Goal: Task Accomplishment & Management: Use online tool/utility

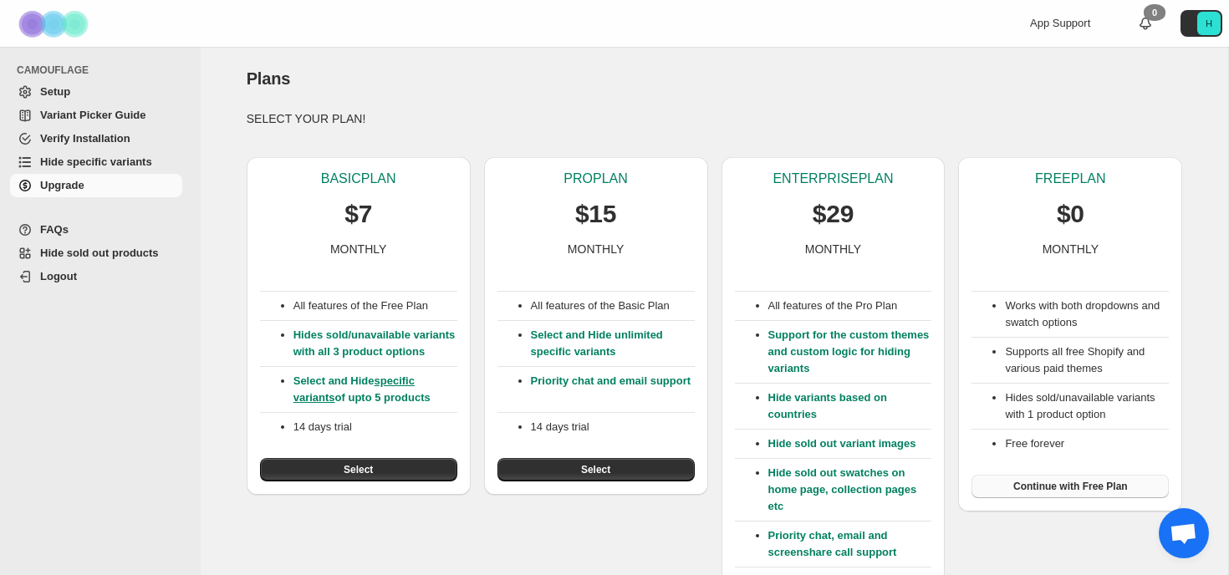
scroll to position [1, 0]
click at [1105, 483] on span "Continue with Free Plan" at bounding box center [1070, 485] width 115 height 13
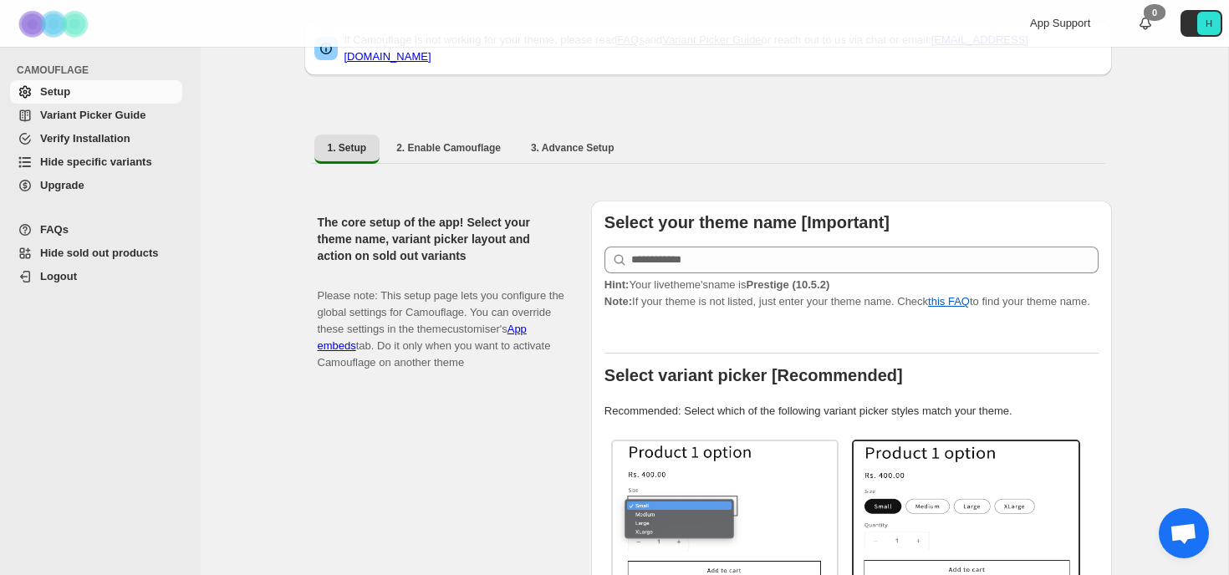
scroll to position [220, 0]
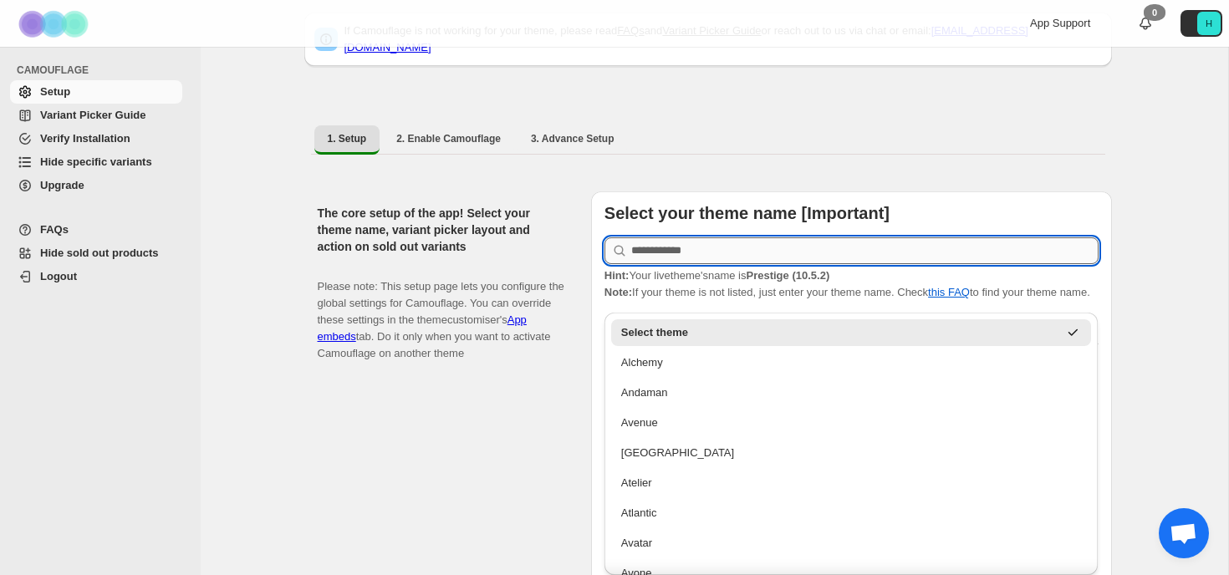
click at [717, 243] on input "text" at bounding box center [864, 250] width 467 height 27
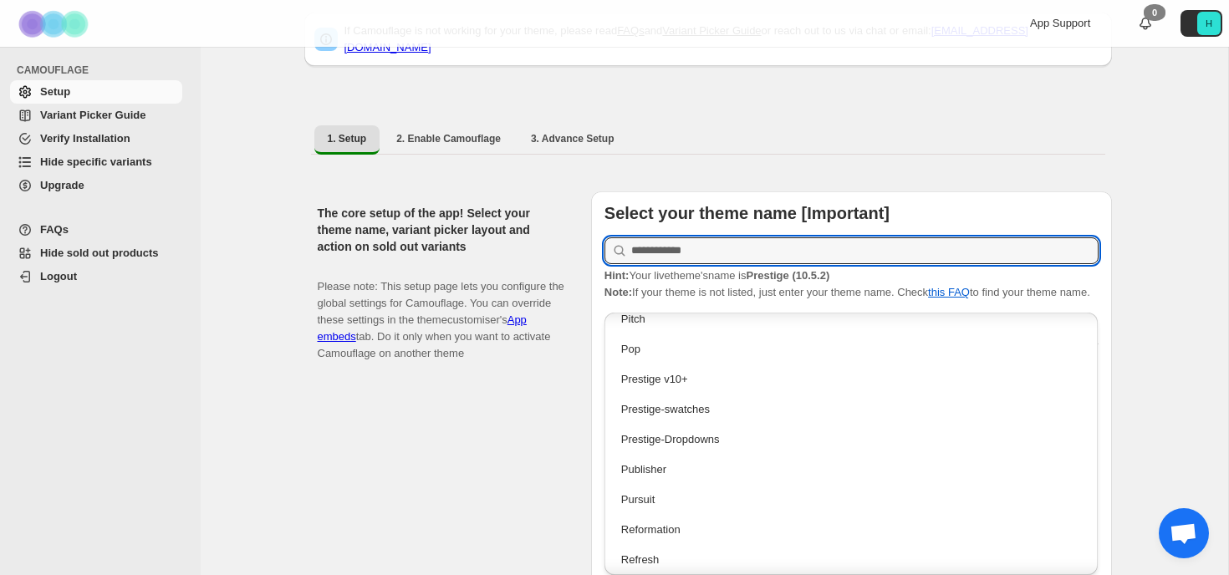
scroll to position [2721, 0]
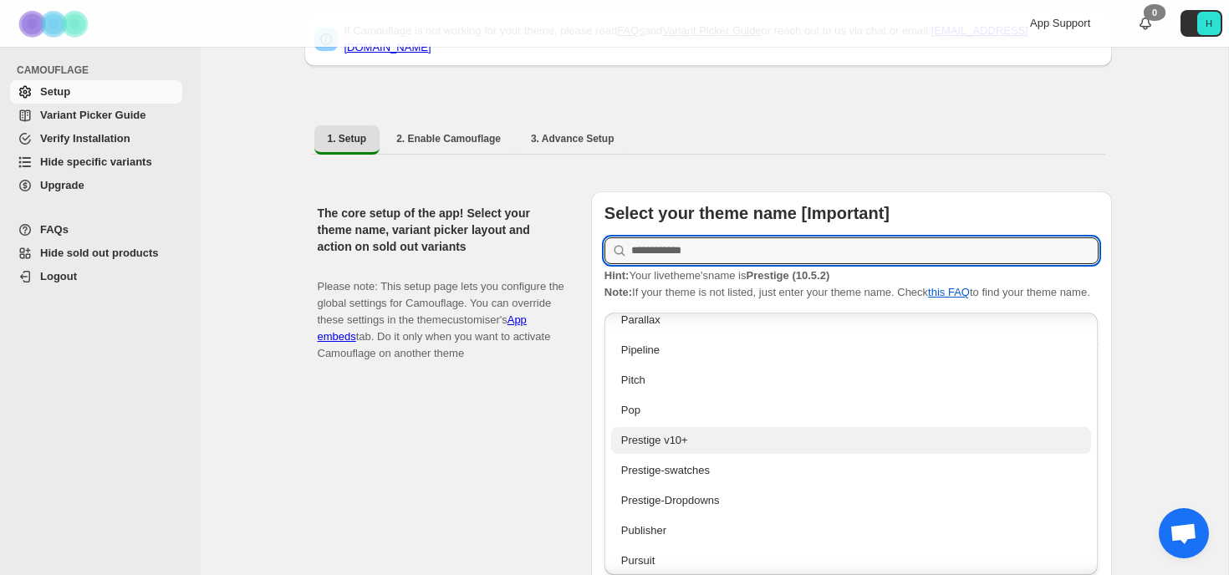
click at [651, 441] on div "Prestige v10+" at bounding box center [851, 440] width 461 height 17
type input "**********"
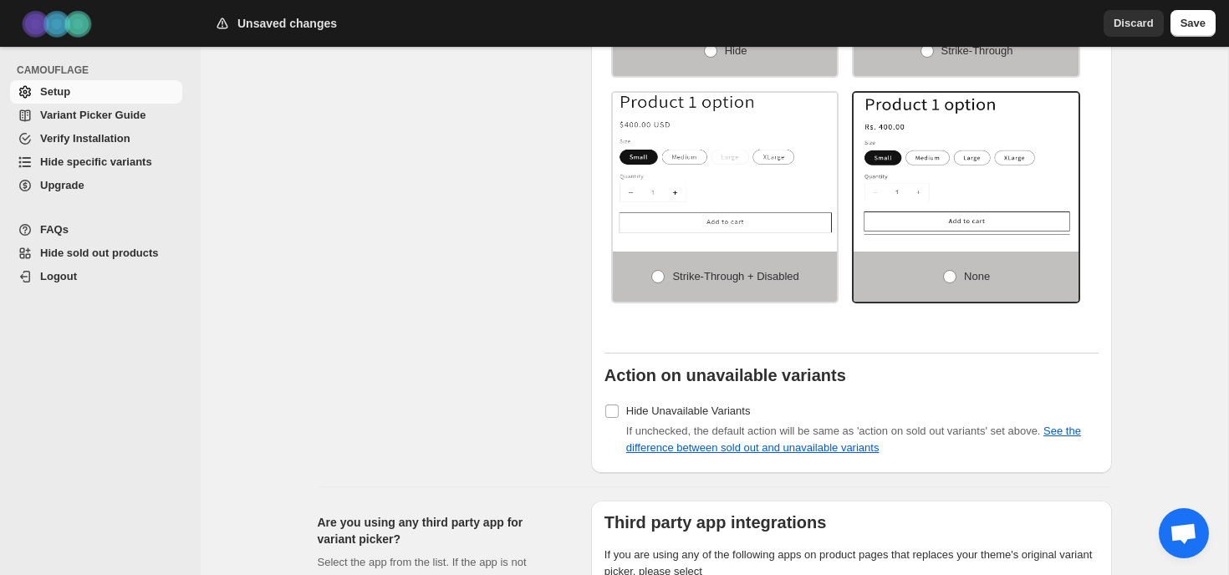
scroll to position [1376, 0]
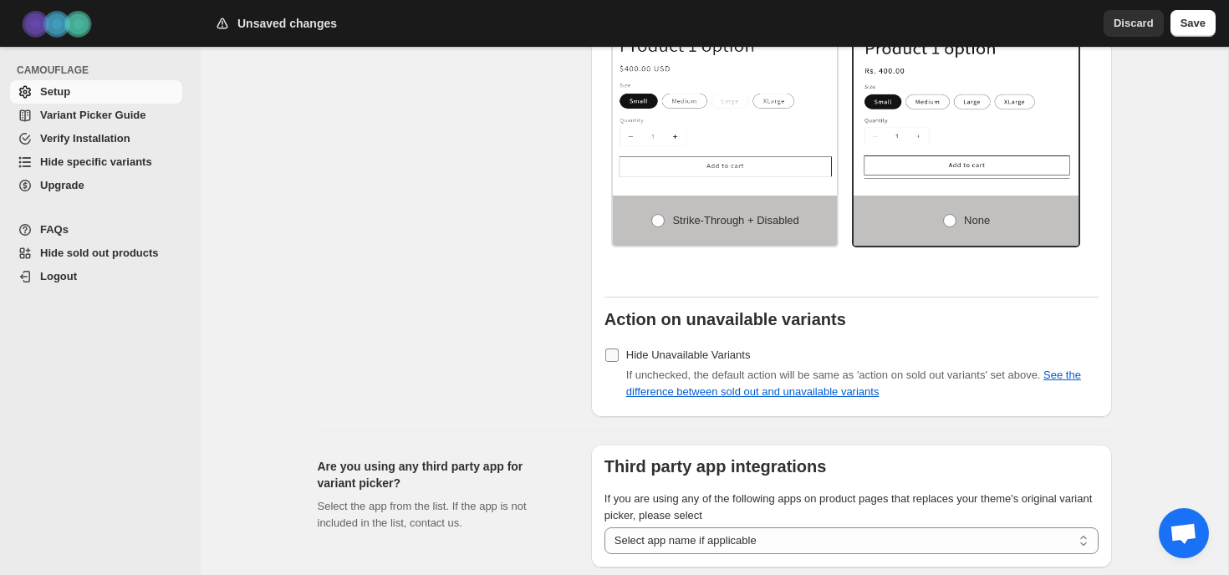
click at [695, 361] on span "Hide Unavailable Variants" at bounding box center [688, 355] width 125 height 13
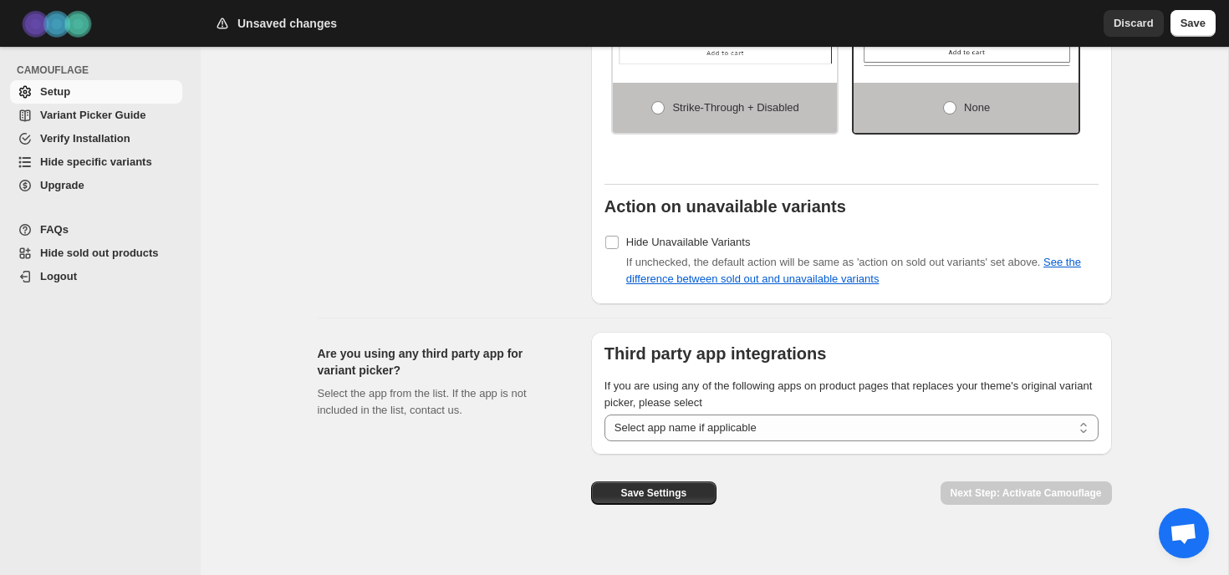
scroll to position [1510, 0]
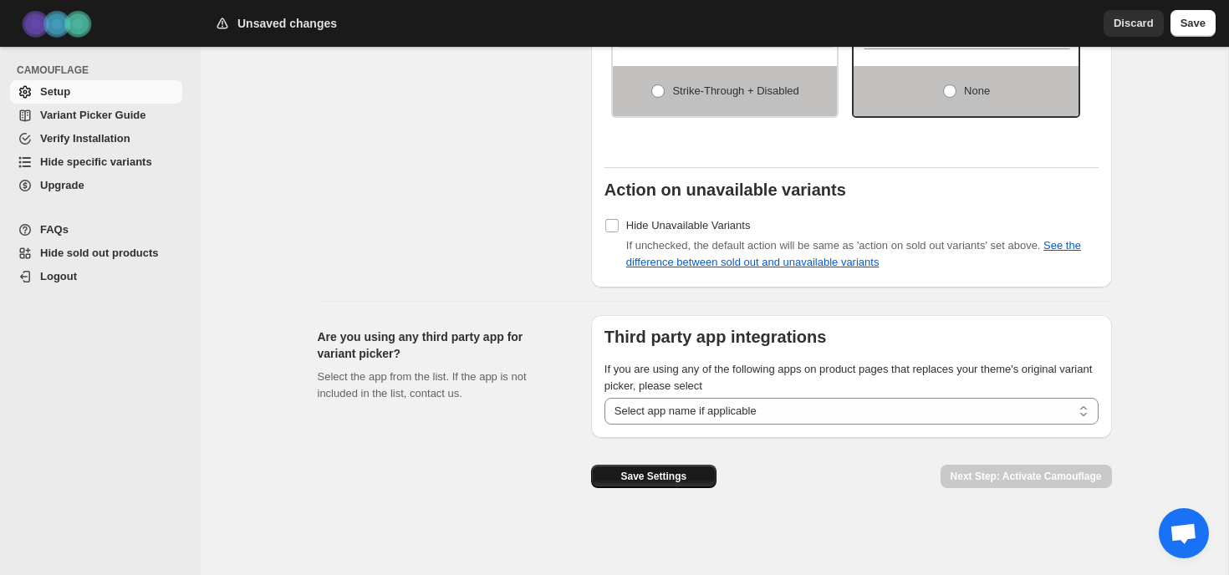
click at [671, 485] on button "Save Settings" at bounding box center [653, 476] width 125 height 23
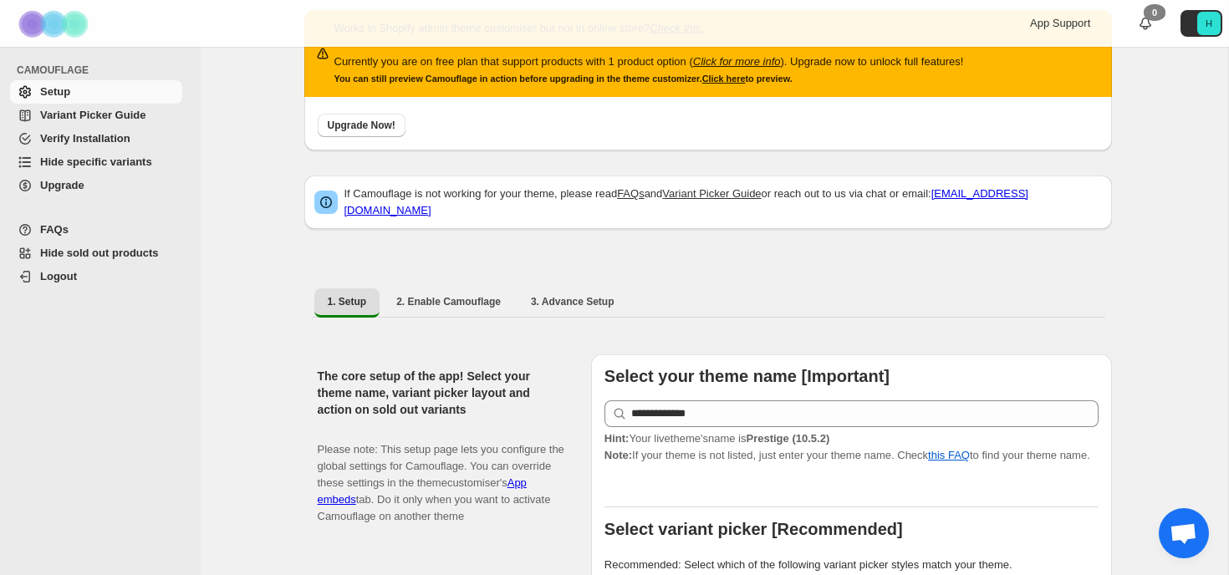
scroll to position [0, 0]
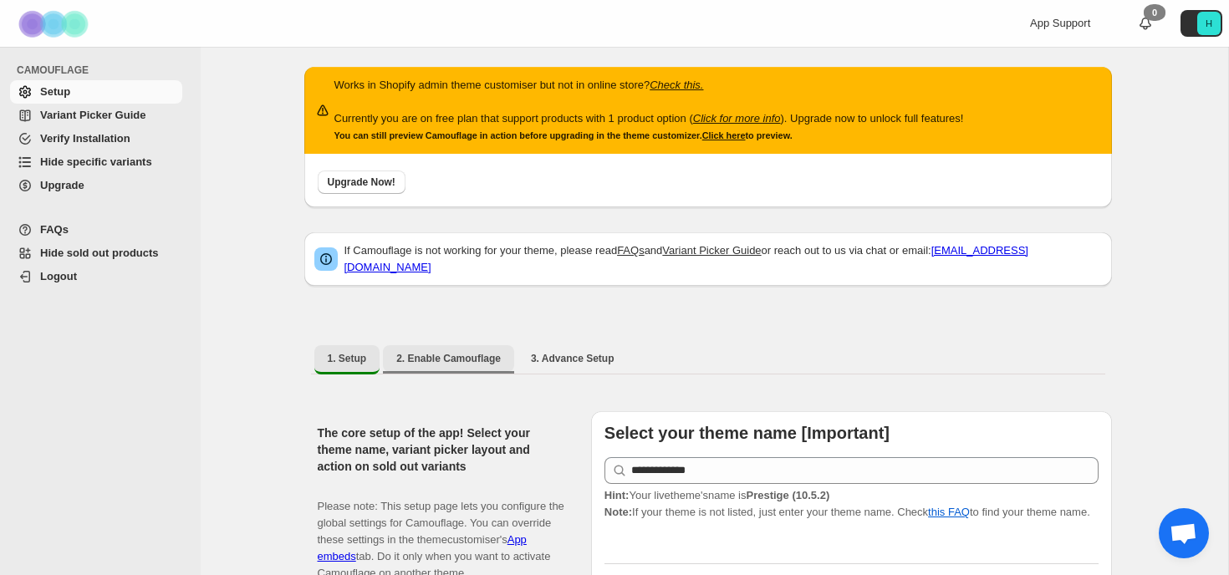
click at [440, 352] on span "2. Enable Camouflage" at bounding box center [448, 358] width 104 height 13
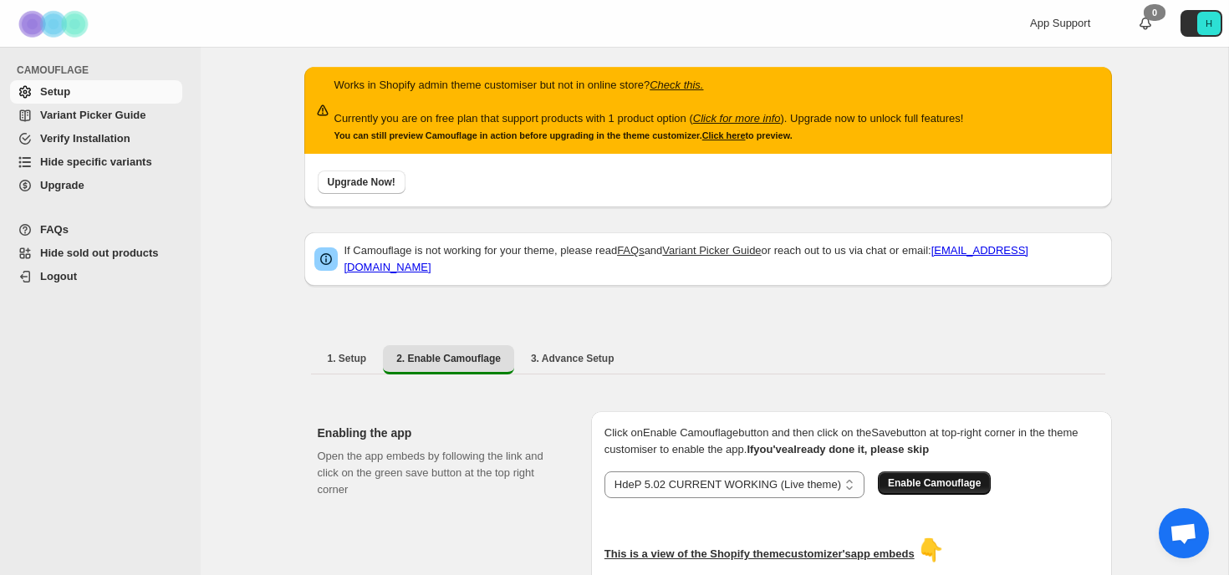
click at [927, 476] on span "Enable Camouflage" at bounding box center [934, 482] width 93 height 13
click at [561, 352] on span "3. Advance Setup" at bounding box center [573, 358] width 84 height 13
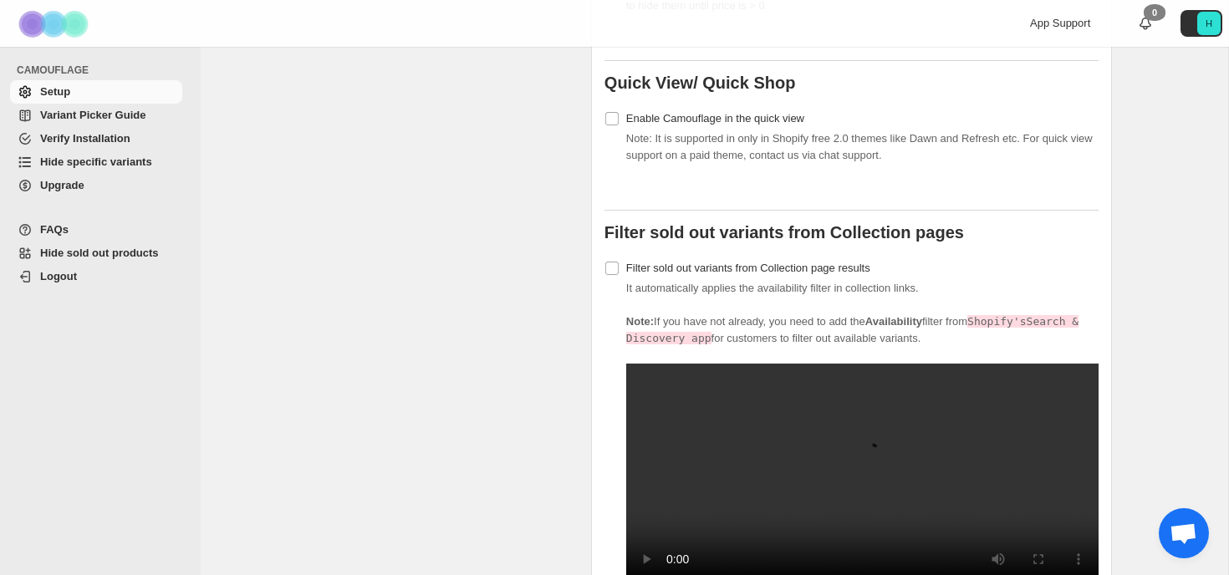
scroll to position [1361, 0]
click at [722, 110] on span "Enable Camouflage in the quick view" at bounding box center [715, 116] width 178 height 13
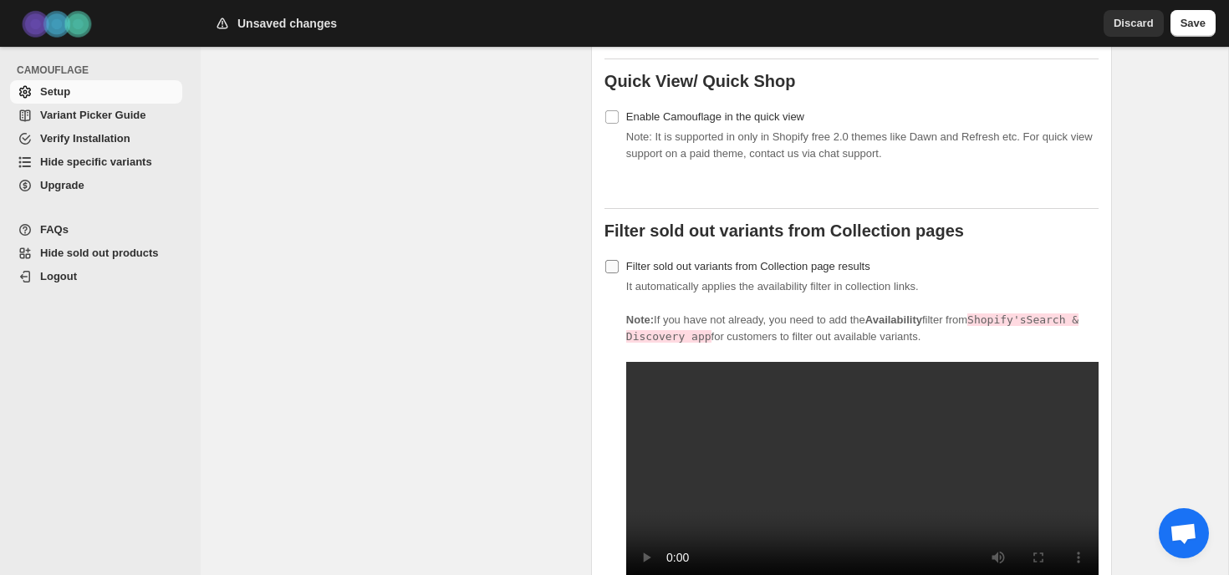
click at [728, 260] on span "Filter sold out variants from Collection page results" at bounding box center [748, 266] width 244 height 13
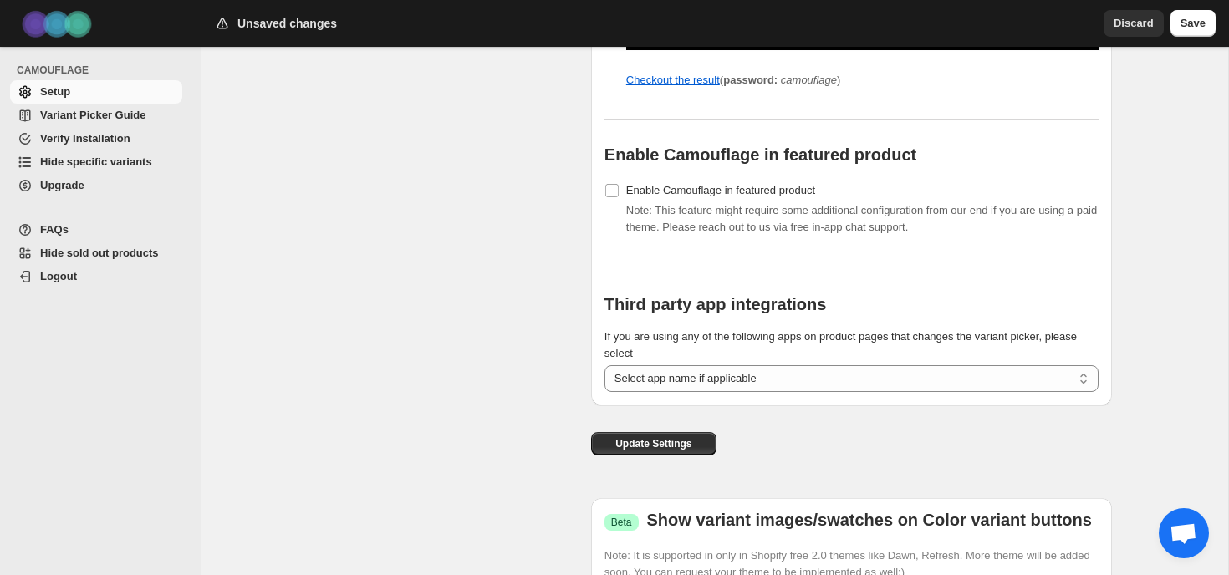
scroll to position [1928, 0]
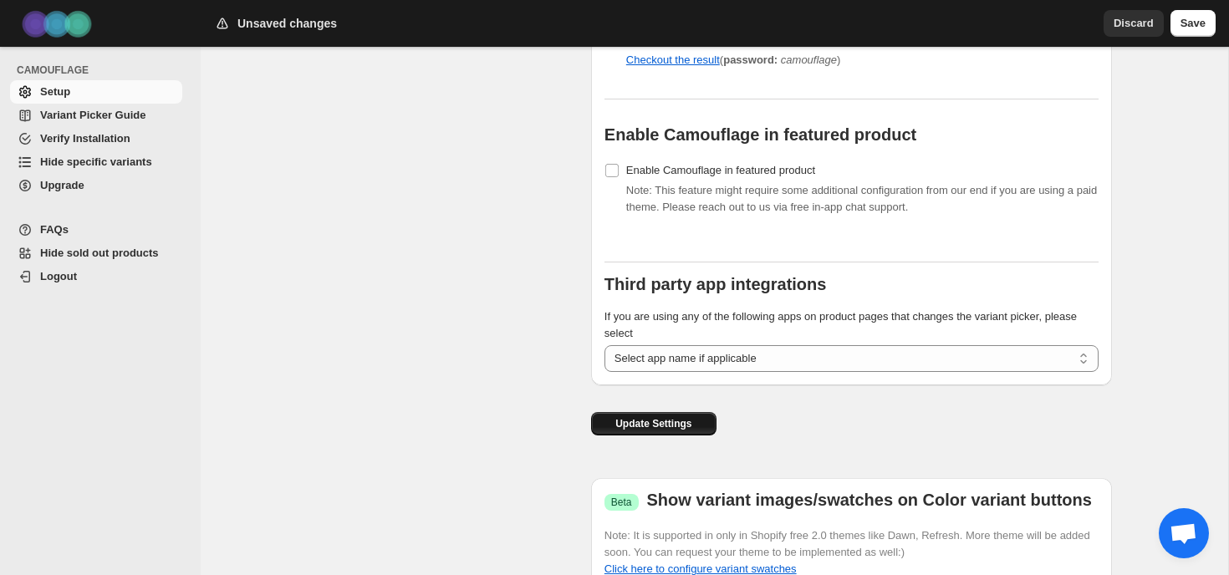
click at [672, 430] on span "Update Settings" at bounding box center [653, 423] width 76 height 13
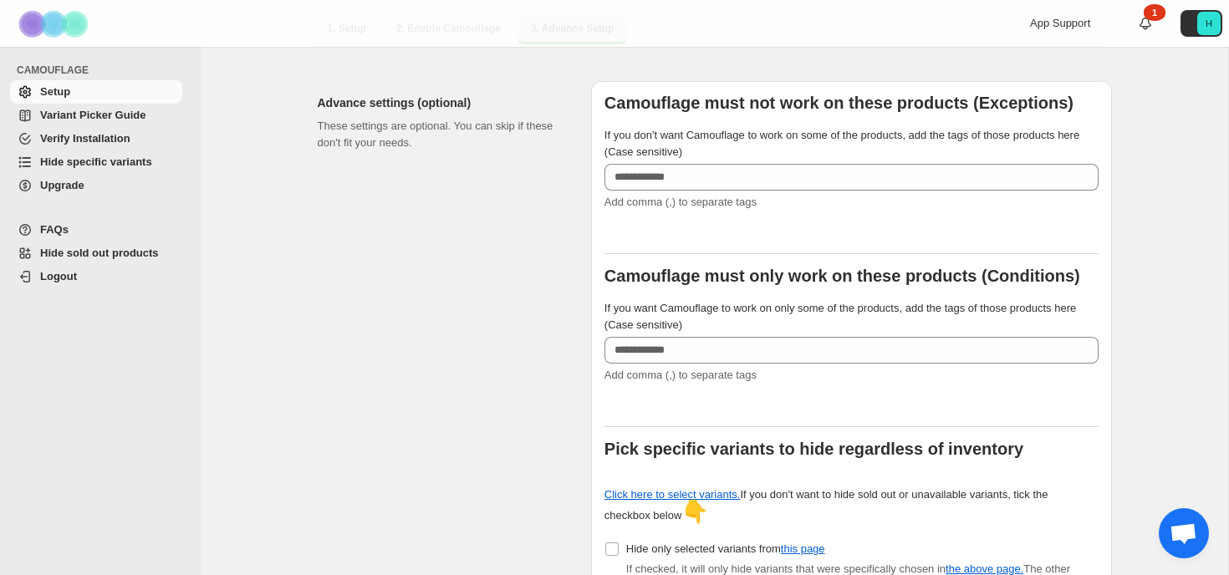
scroll to position [0, 0]
